Goal: Navigation & Orientation: Find specific page/section

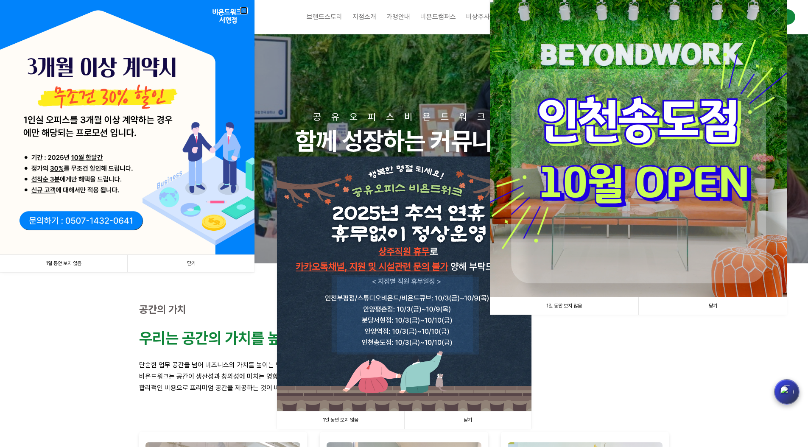
click at [243, 13] on link at bounding box center [244, 11] width 8 height 8
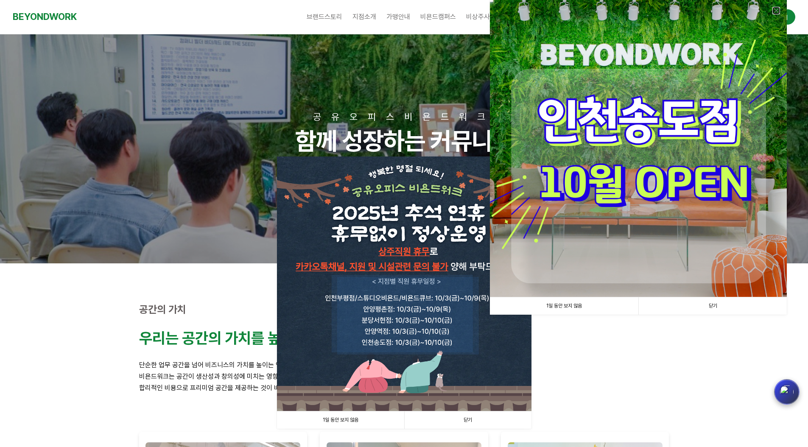
click at [775, 8] on link at bounding box center [776, 11] width 8 height 8
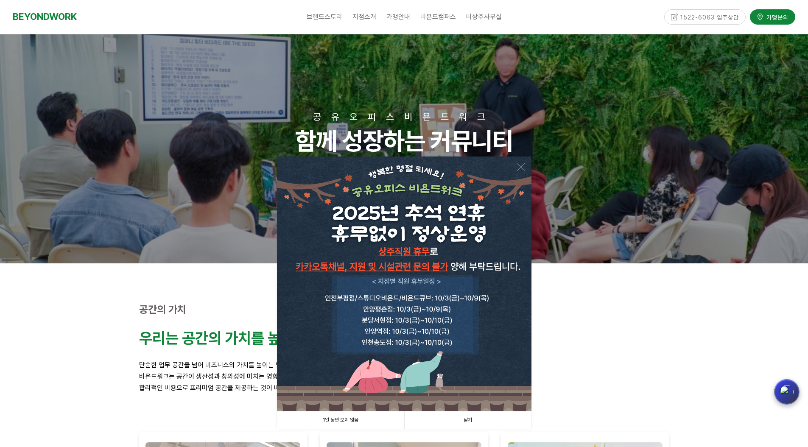
click at [497, 162] on img at bounding box center [404, 284] width 254 height 254
click at [510, 157] on img at bounding box center [404, 284] width 254 height 254
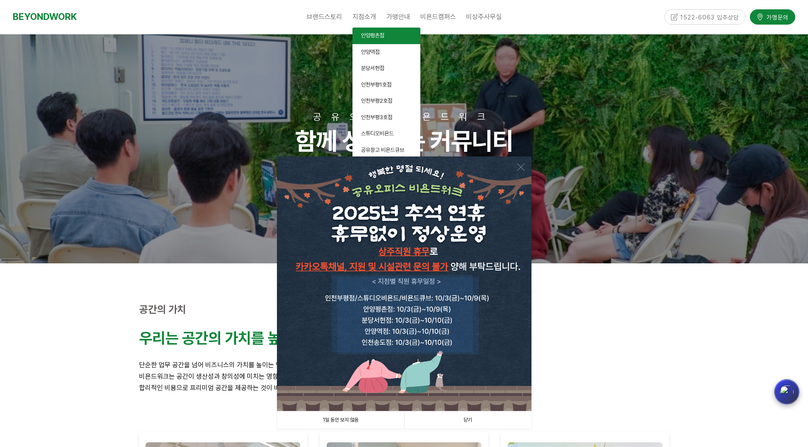
click at [362, 30] on link "안양평촌점" at bounding box center [386, 36] width 68 height 17
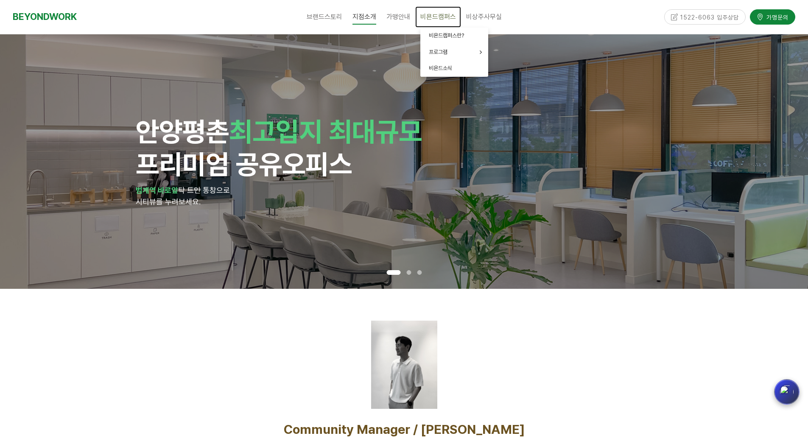
click at [425, 8] on link "비욘드캠퍼스" at bounding box center [438, 16] width 46 height 21
